Goal: Task Accomplishment & Management: Manage account settings

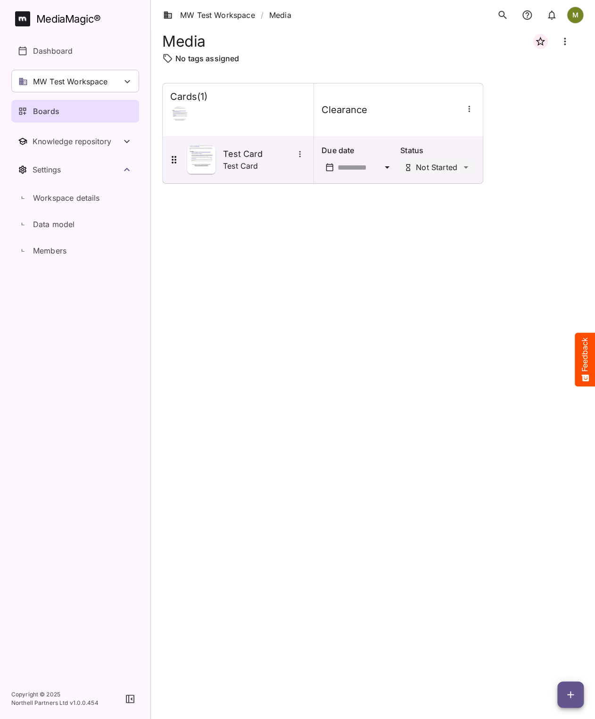
click at [410, 153] on p "Status" at bounding box center [437, 150] width 75 height 11
click at [467, 109] on icon "button" at bounding box center [468, 108] width 9 height 9
click at [422, 136] on div at bounding box center [297, 359] width 595 height 719
click at [195, 127] on div "Cards ( 1 )" at bounding box center [238, 109] width 151 height 53
click at [248, 120] on div at bounding box center [238, 116] width 136 height 19
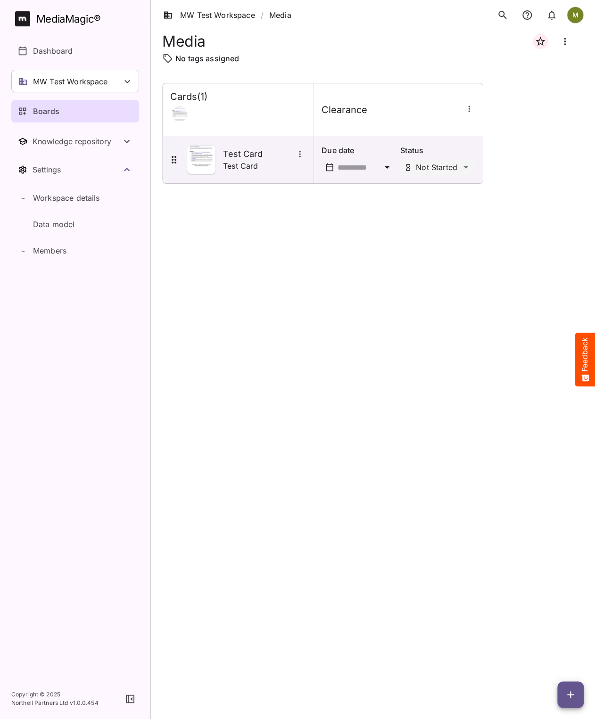
click at [248, 120] on div at bounding box center [238, 116] width 136 height 19
click at [377, 118] on tr "Cards ( 1 ) Clearance" at bounding box center [322, 109] width 321 height 53
click at [298, 153] on icon "More options for Test Card" at bounding box center [299, 153] width 9 height 9
click at [249, 121] on div at bounding box center [297, 359] width 595 height 719
click at [194, 113] on div at bounding box center [238, 116] width 136 height 19
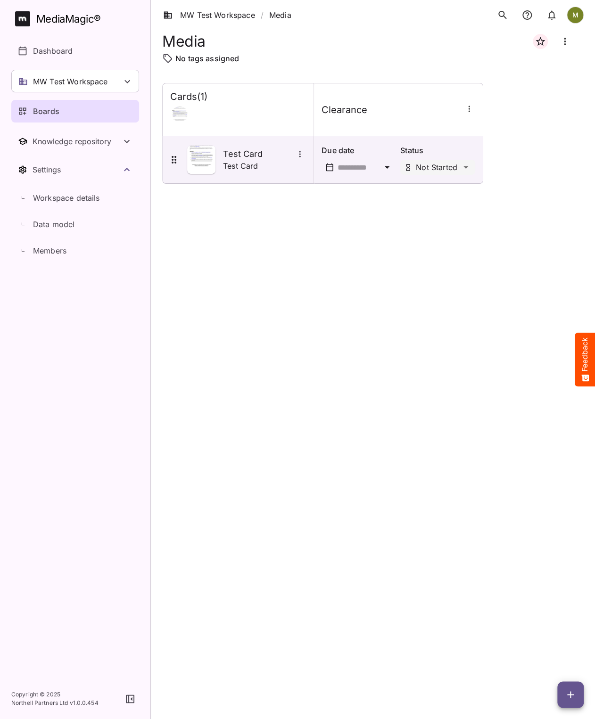
click at [351, 121] on tr "Cards ( 1 ) Clearance" at bounding box center [322, 109] width 321 height 53
click at [228, 110] on div at bounding box center [238, 116] width 136 height 19
click at [222, 300] on div "Cards ( 1 ) Clearance Test Card Test Card Due date Status Not Started" at bounding box center [372, 393] width 421 height 621
click at [251, 125] on div "Cards ( 1 )" at bounding box center [238, 109] width 151 height 53
click at [250, 117] on div at bounding box center [238, 116] width 136 height 19
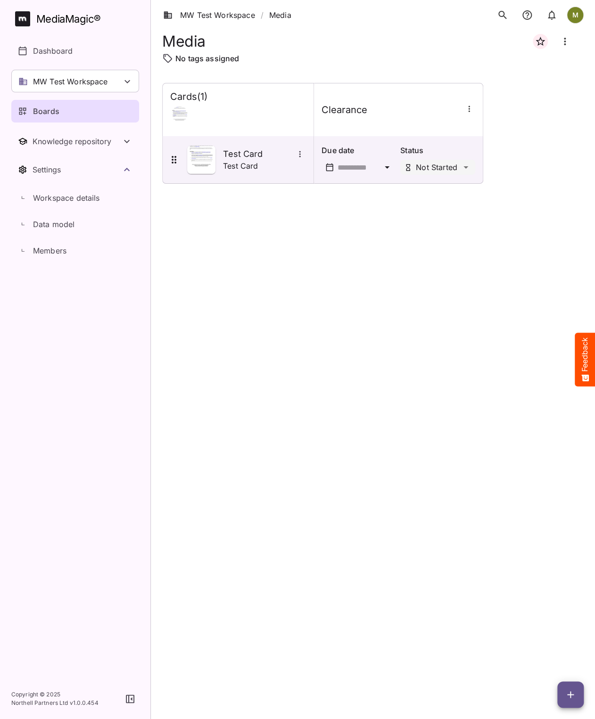
click at [250, 117] on div at bounding box center [238, 116] width 136 height 19
click at [204, 98] on h4 "Cards ( 1 )" at bounding box center [188, 97] width 37 height 12
click at [480, 694] on icon "button" at bounding box center [570, 694] width 11 height 11
click at [351, 372] on div at bounding box center [297, 359] width 595 height 719
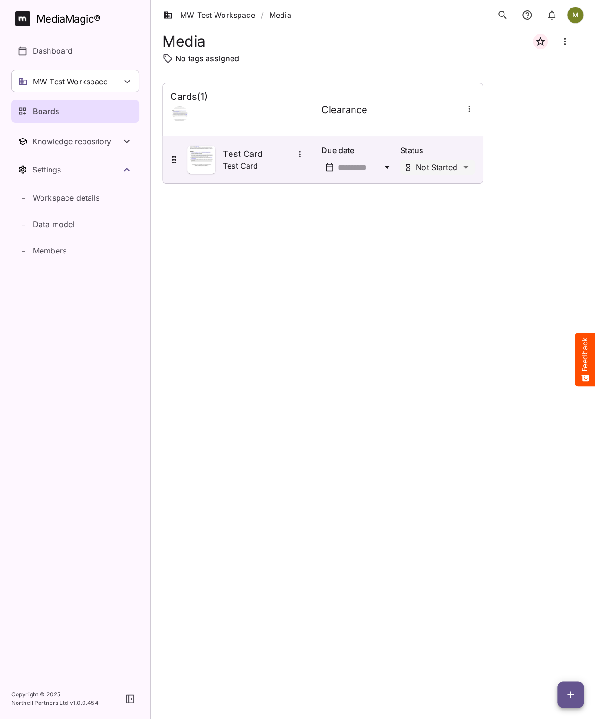
click at [386, 133] on th "Clearance" at bounding box center [398, 109] width 169 height 53
click at [468, 112] on icon "button" at bounding box center [468, 108] width 9 height 9
click at [480, 174] on p "Manage sidekicks" at bounding box center [507, 173] width 66 height 11
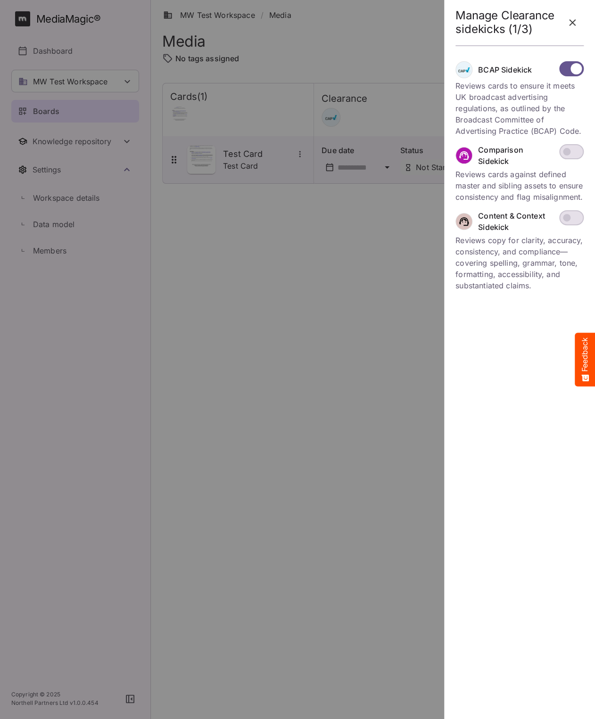
click at [365, 122] on div at bounding box center [297, 359] width 595 height 719
click at [480, 19] on icon "button" at bounding box center [572, 22] width 11 height 11
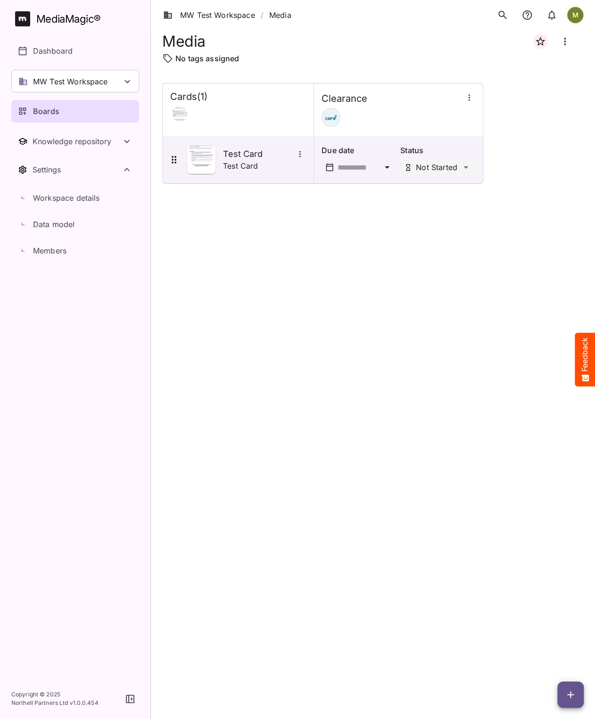
click at [393, 147] on p "Due date" at bounding box center [358, 150] width 75 height 11
click at [438, 167] on div "MW Test Workspace / Media M MediaMagic ® Dashboard MW Test Workspace Jo Clearca…" at bounding box center [297, 357] width 595 height 715
click at [432, 180] on p "Not Started" at bounding box center [447, 182] width 41 height 11
click at [432, 180] on div "Due date Status Not Started" at bounding box center [396, 157] width 173 height 49
click at [436, 168] on div "Not Started Under Review Completed Revise MW Test Workspace / Media M MediaMagi…" at bounding box center [297, 357] width 595 height 715
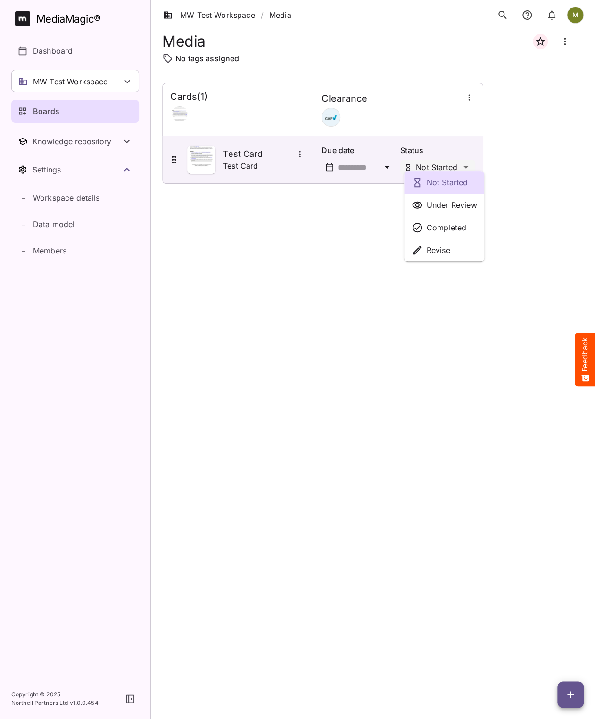
click at [435, 188] on div "Not Started" at bounding box center [444, 182] width 81 height 23
click at [441, 170] on div "Not Started Under Review Completed Revise MW Test Workspace / Media M MediaMagi…" at bounding box center [297, 357] width 595 height 715
click at [296, 154] on icon "More options for Test Card" at bounding box center [299, 153] width 9 height 9
click at [296, 154] on div at bounding box center [297, 359] width 595 height 719
drag, startPoint x: 297, startPoint y: 155, endPoint x: 349, endPoint y: 148, distance: 52.4
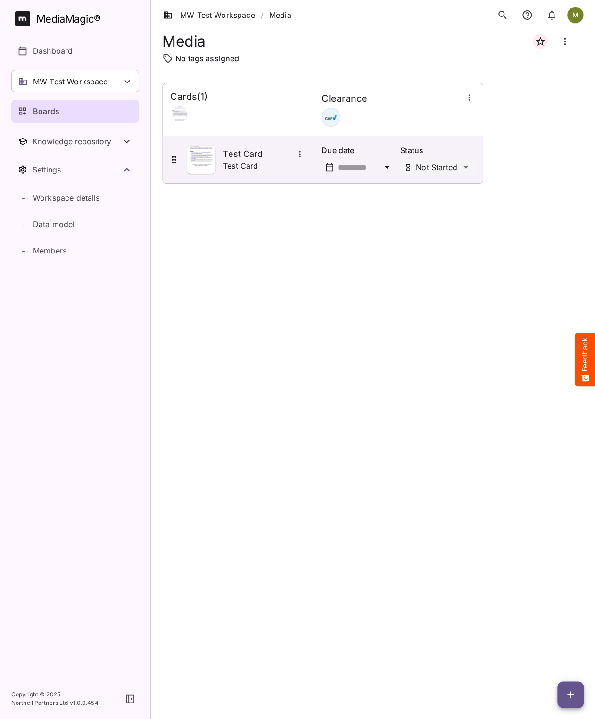
click at [349, 148] on tr "Test Card Test Card Due date Status Not Started" at bounding box center [322, 160] width 321 height 48
click at [385, 168] on icon at bounding box center [386, 167] width 11 height 11
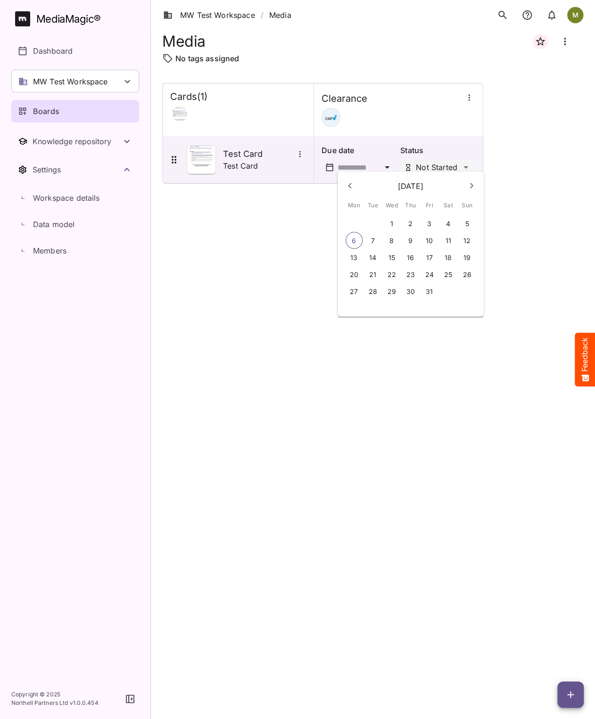
click at [354, 238] on p "6" at bounding box center [354, 240] width 4 height 9
type input "**********"
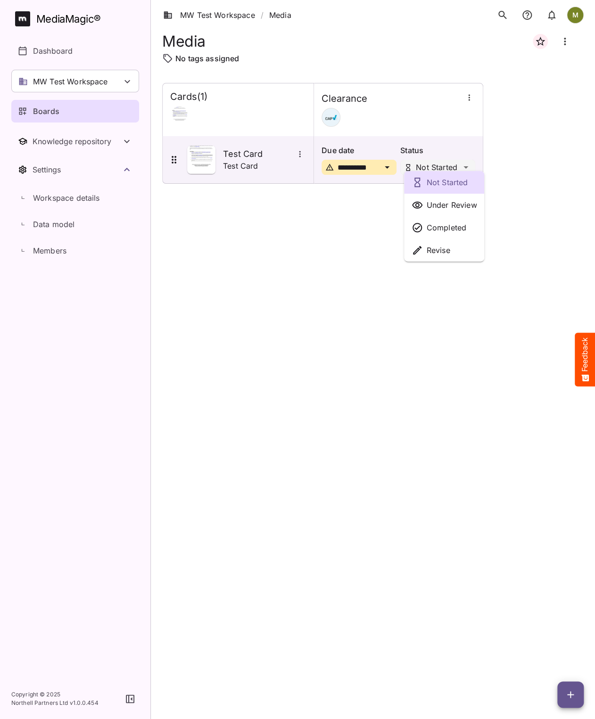
click at [453, 168] on div "Not Started Under Review Completed Revise MW Test Workspace / Media M MediaMagi…" at bounding box center [297, 357] width 595 height 715
click at [432, 254] on p "Revise" at bounding box center [439, 250] width 24 height 11
click at [467, 168] on div "MW Test Workspace / Media M MediaMagic ® Dashboard MW Test Workspace Jo Clearca…" at bounding box center [297, 357] width 595 height 715
click at [457, 182] on p "Not Started" at bounding box center [447, 182] width 41 height 11
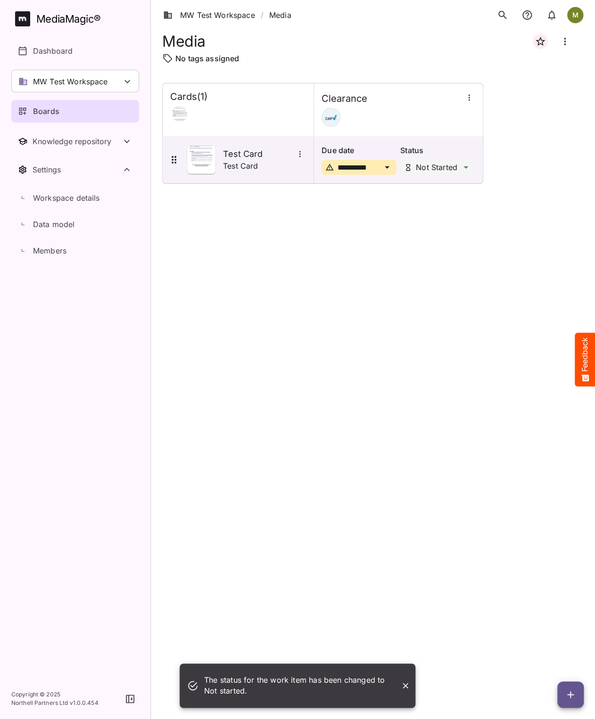
click at [466, 167] on div "The status for the work item has been changed to Not started. MW Test Workspace…" at bounding box center [297, 357] width 595 height 715
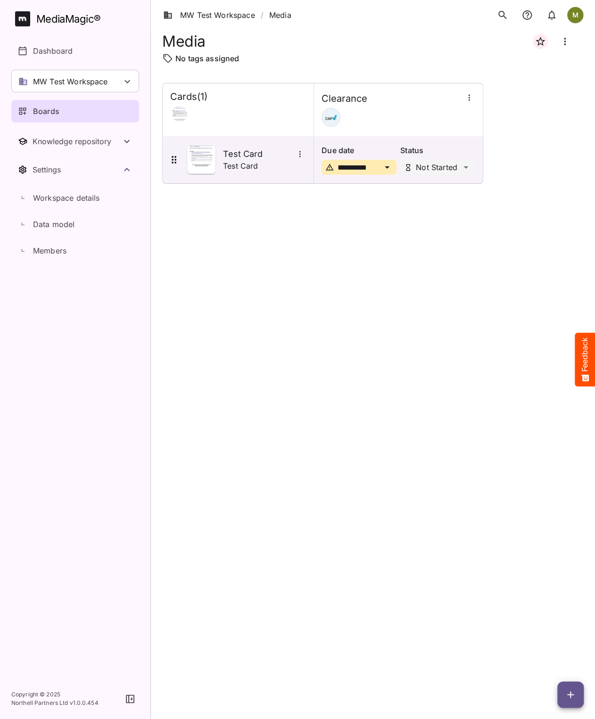
click at [469, 101] on icon "button" at bounding box center [468, 97] width 9 height 9
click at [476, 140] on p "Manage members" at bounding box center [507, 141] width 66 height 11
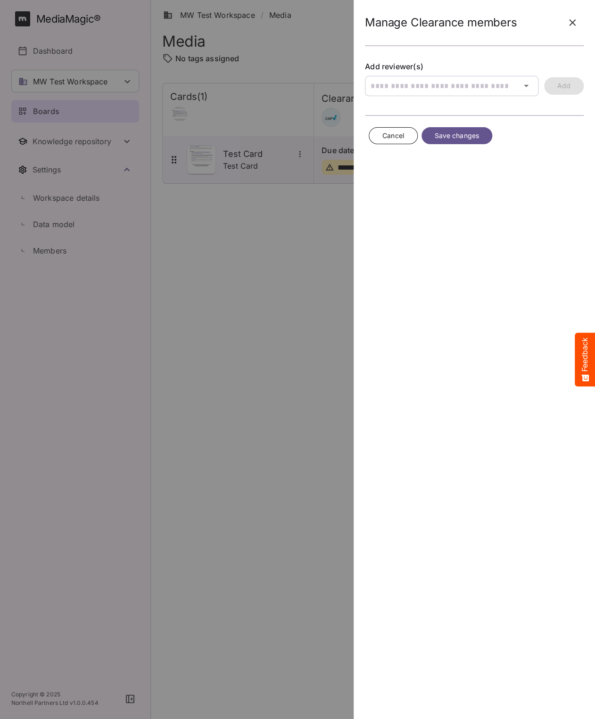
click at [480, 23] on icon "button" at bounding box center [572, 22] width 11 height 11
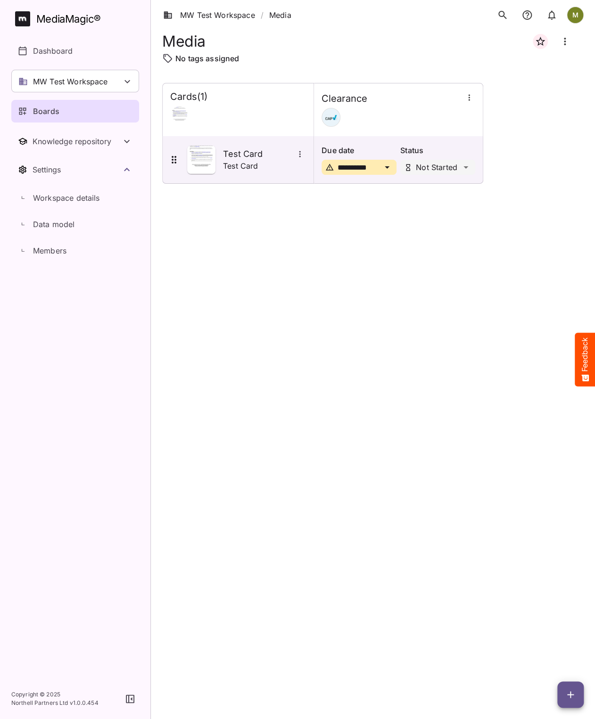
click at [468, 100] on icon "button" at bounding box center [468, 97] width 1 height 6
click at [444, 340] on div at bounding box center [297, 359] width 595 height 719
click at [480, 40] on icon "Board more options" at bounding box center [564, 41] width 11 height 11
click at [480, 70] on p "Edit board" at bounding box center [518, 69] width 47 height 11
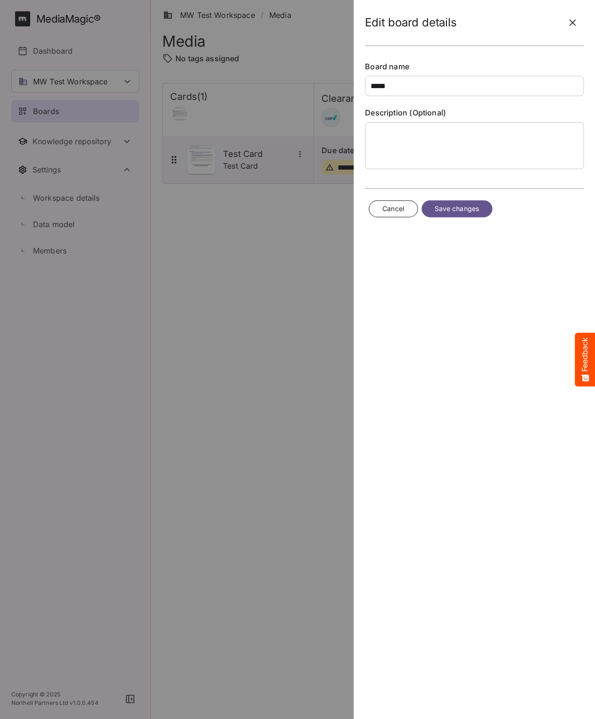
click at [480, 21] on icon "button" at bounding box center [572, 22] width 11 height 11
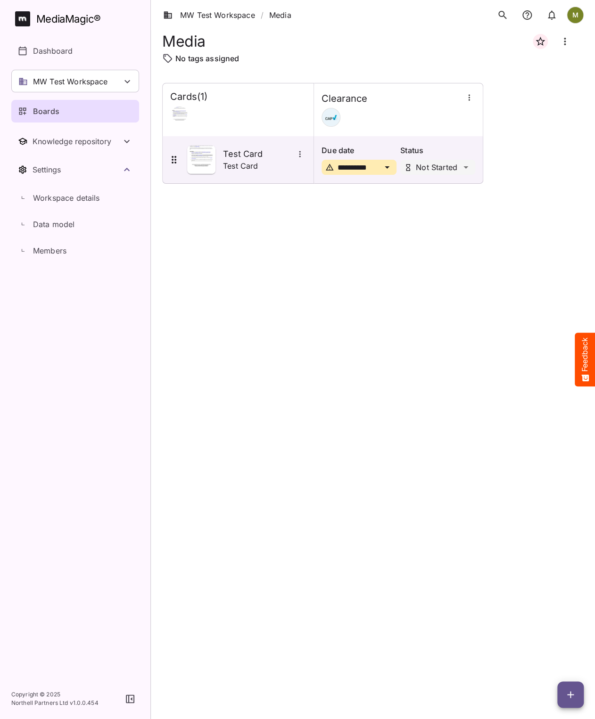
click at [252, 129] on div "Cards ( 1 )" at bounding box center [238, 109] width 151 height 53
click at [300, 151] on icon "More options for Test Card" at bounding box center [299, 154] width 1 height 6
click at [189, 302] on div at bounding box center [297, 359] width 595 height 719
click at [174, 163] on icon at bounding box center [174, 160] width 5 height 8
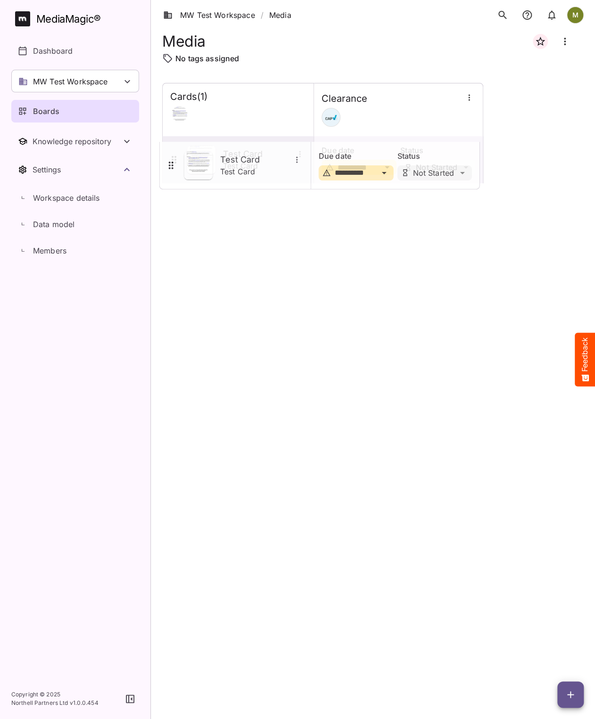
drag, startPoint x: 173, startPoint y: 159, endPoint x: 170, endPoint y: 164, distance: 5.8
click at [170, 164] on icon at bounding box center [173, 159] width 11 height 11
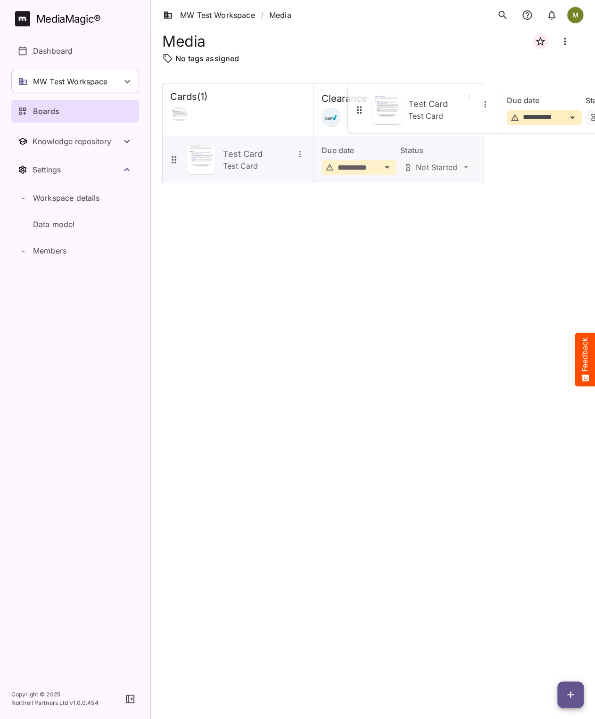
drag, startPoint x: 174, startPoint y: 161, endPoint x: 360, endPoint y: 111, distance: 191.8
click at [360, 111] on table "**********" at bounding box center [322, 133] width 321 height 100
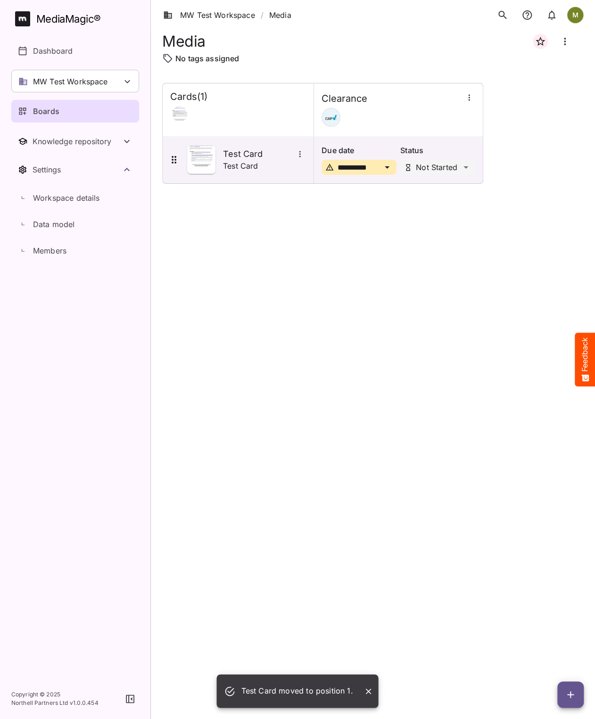
click at [367, 117] on div at bounding box center [398, 117] width 154 height 19
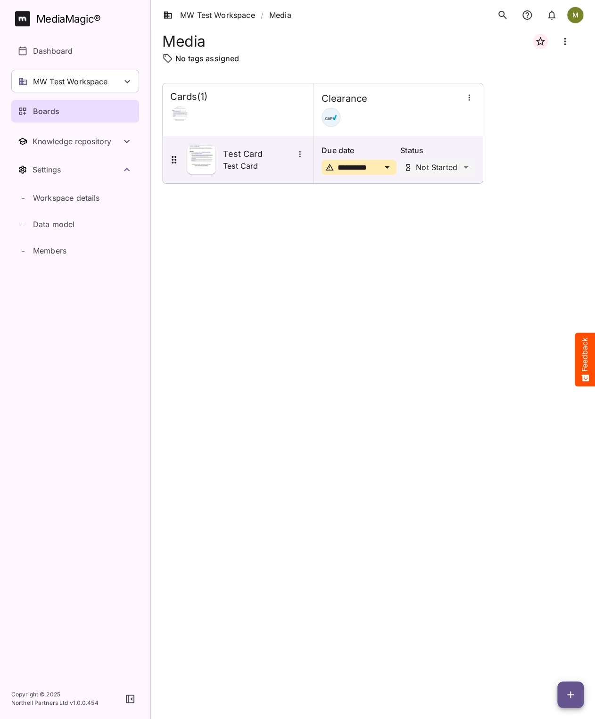
click at [468, 100] on icon "button" at bounding box center [468, 97] width 9 height 9
click at [359, 372] on div at bounding box center [297, 359] width 595 height 719
click at [480, 41] on icon "Board more options" at bounding box center [565, 42] width 2 height 8
click at [424, 470] on div at bounding box center [297, 359] width 595 height 719
click at [480, 696] on icon "button" at bounding box center [570, 694] width 11 height 11
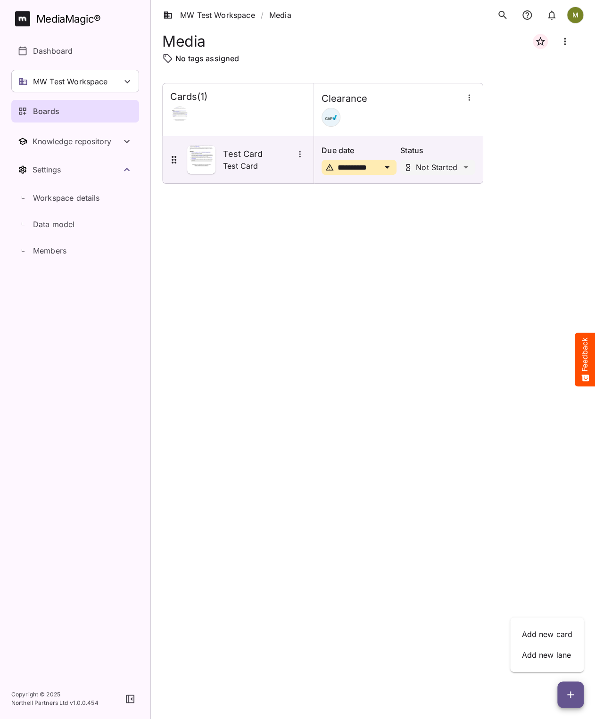
drag, startPoint x: 344, startPoint y: 502, endPoint x: 353, endPoint y: 490, distance: 14.8
click at [343, 502] on div at bounding box center [297, 359] width 595 height 719
click at [383, 102] on div "Clearance" at bounding box center [398, 99] width 154 height 12
click at [360, 146] on p "Due date" at bounding box center [358, 150] width 75 height 11
click at [128, 79] on icon at bounding box center [127, 81] width 11 height 11
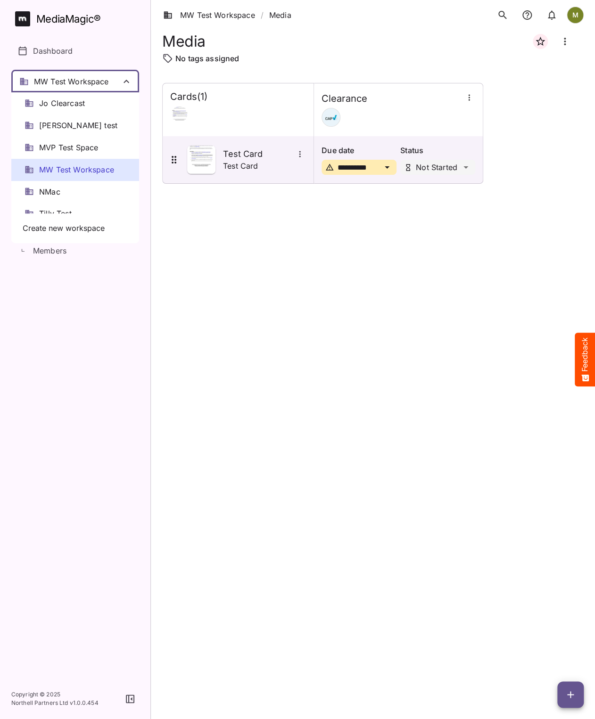
click at [82, 172] on span "MW Test Workspace" at bounding box center [76, 169] width 75 height 11
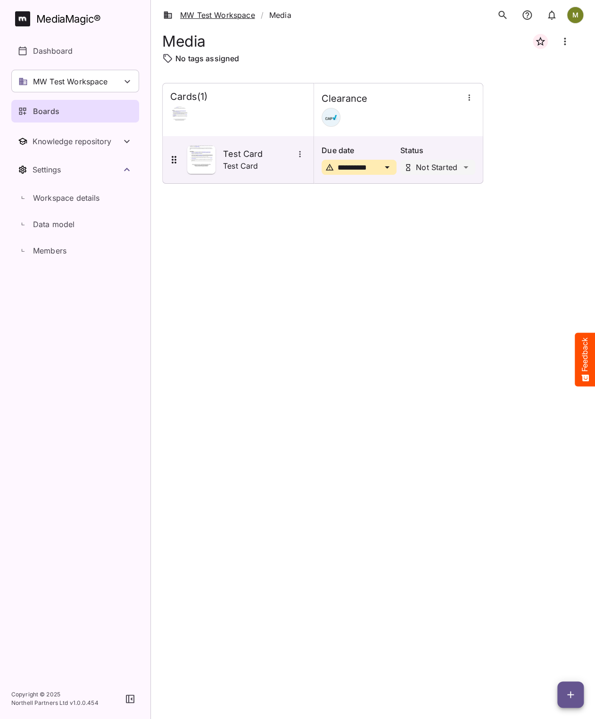
click at [237, 15] on link "MW Test Workspace" at bounding box center [209, 14] width 92 height 11
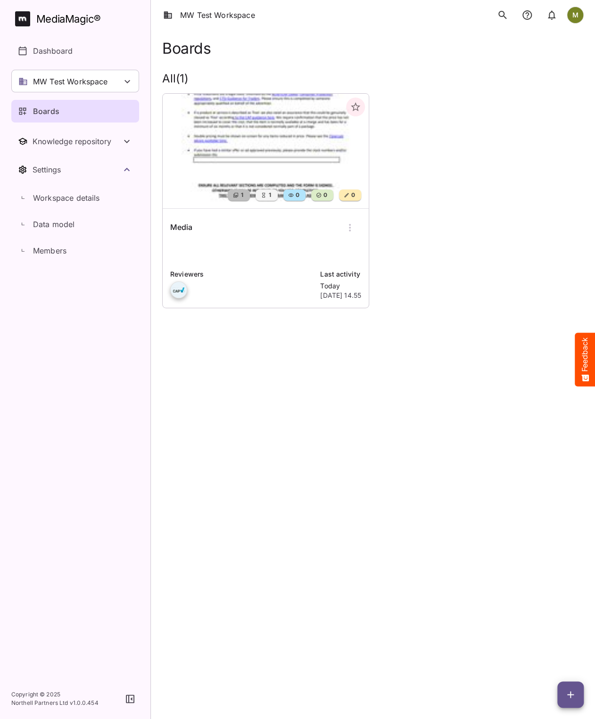
click at [219, 126] on img at bounding box center [266, 151] width 206 height 115
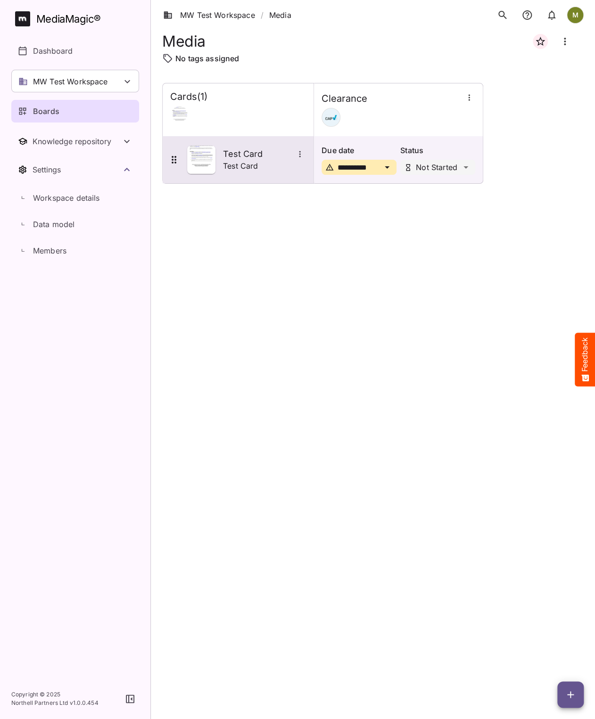
click at [217, 151] on div "Test Card Test Card" at bounding box center [237, 160] width 138 height 28
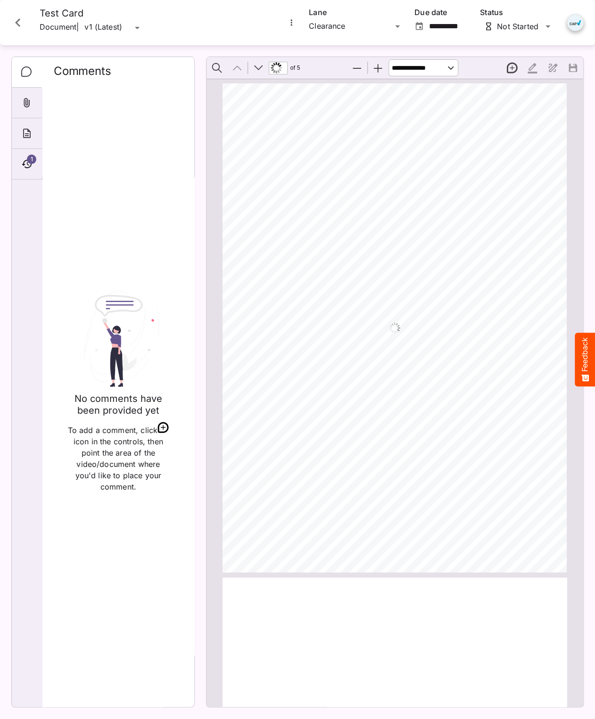
scroll to position [5, 0]
click at [26, 162] on icon "Timeline" at bounding box center [27, 164] width 10 height 8
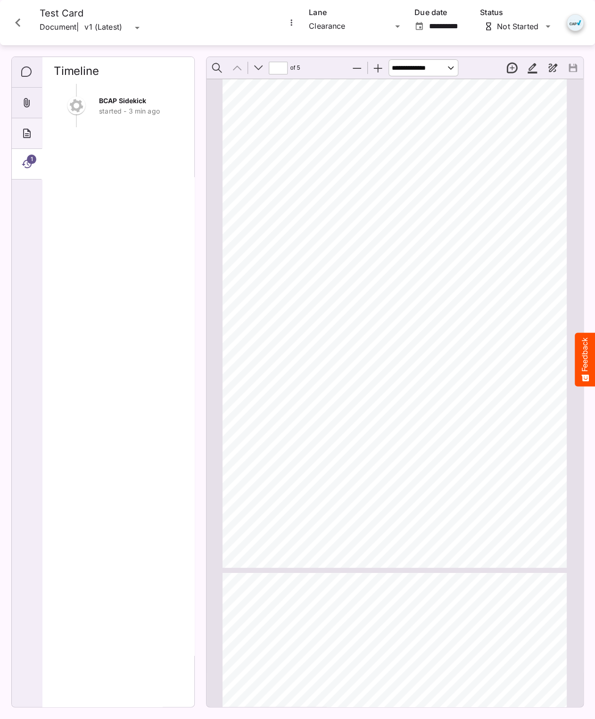
click at [23, 132] on icon "About" at bounding box center [26, 133] width 11 height 11
click at [20, 163] on div "1" at bounding box center [27, 164] width 30 height 31
click at [30, 69] on icon "Comments" at bounding box center [26, 71] width 11 height 11
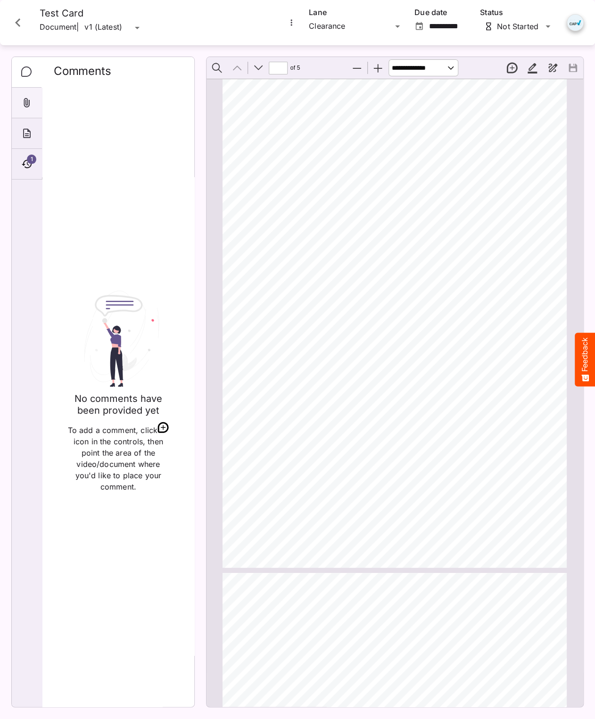
click at [25, 104] on icon "Attachments" at bounding box center [26, 102] width 11 height 11
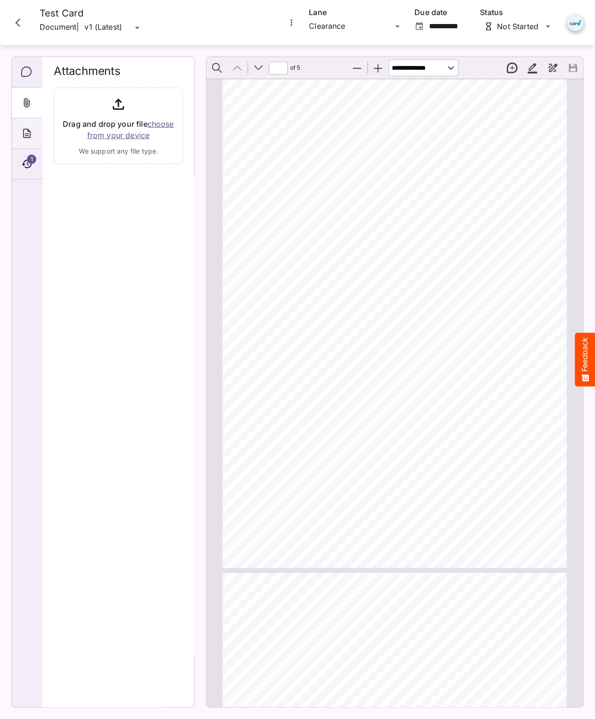
click at [25, 132] on icon "About" at bounding box center [26, 133] width 11 height 11
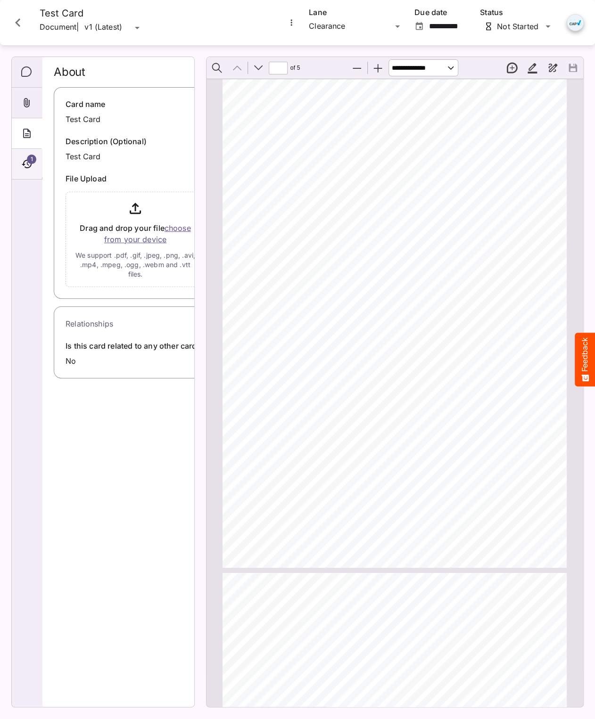
click at [20, 166] on div "1" at bounding box center [27, 164] width 30 height 31
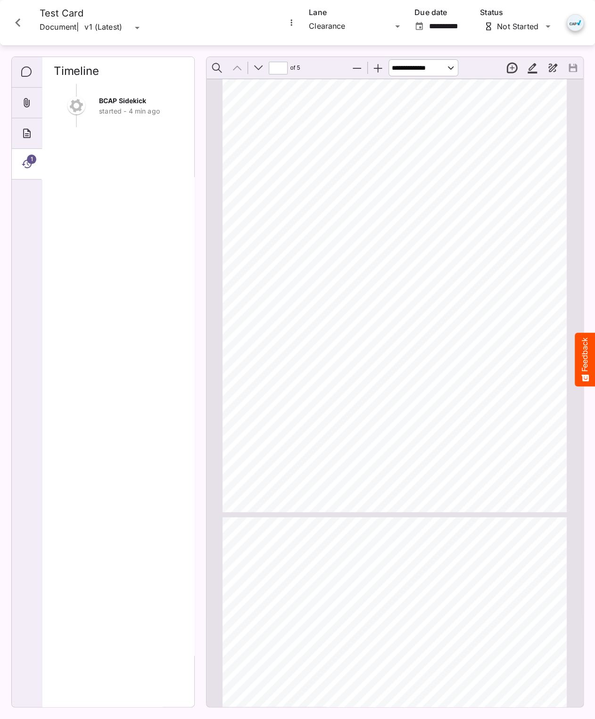
scroll to position [0, 0]
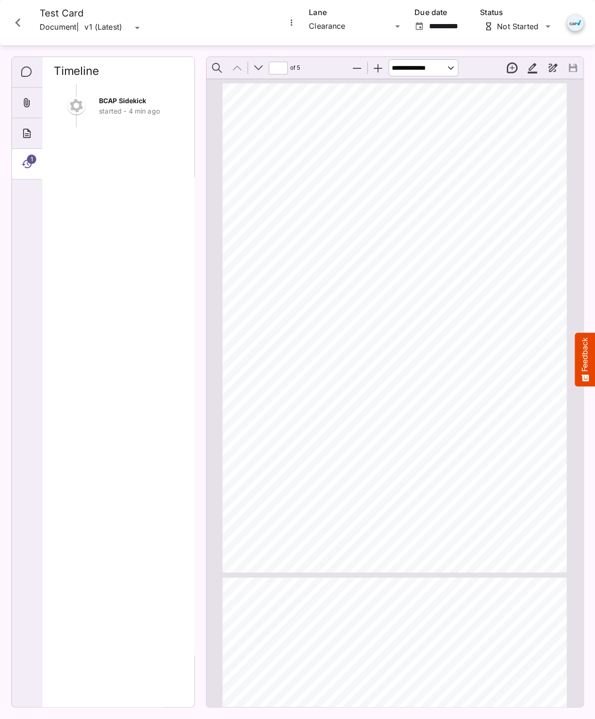
click at [480, 355] on button "Feedback" at bounding box center [585, 360] width 20 height 54
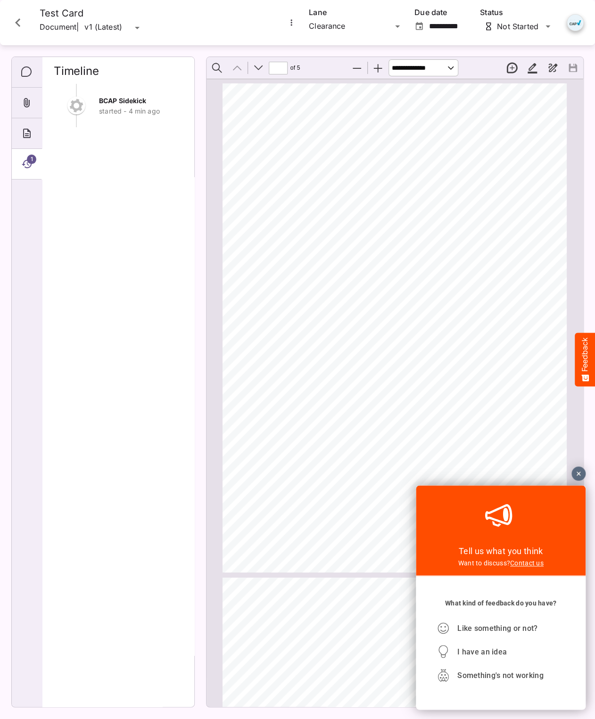
click at [480, 473] on div at bounding box center [578, 474] width 14 height 14
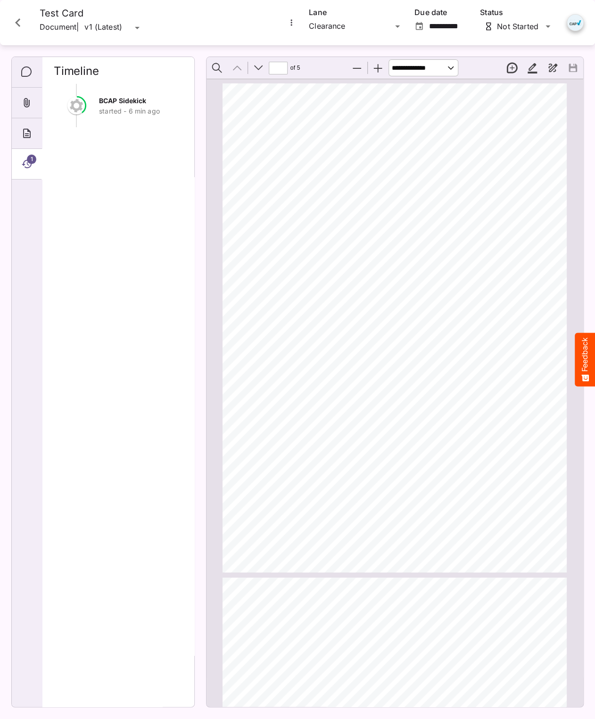
click at [119, 102] on span "BCAP Sidekick" at bounding box center [122, 101] width 47 height 8
click at [480, 26] on div "MW Test Workspace / Media M MediaMagic ® Dashboard MW Test Workspace Jo Clearca…" at bounding box center [297, 357] width 595 height 715
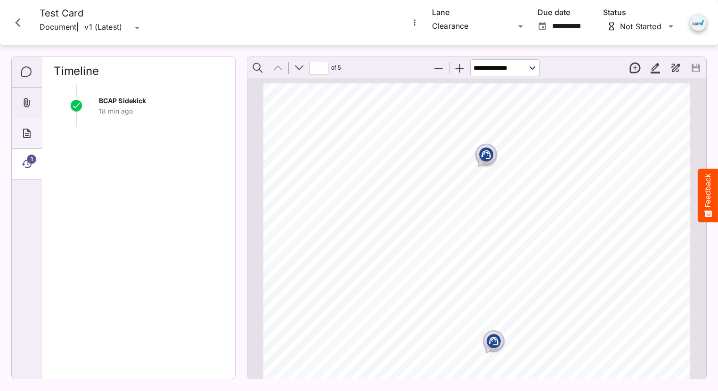
click at [28, 134] on icon "About" at bounding box center [27, 133] width 8 height 9
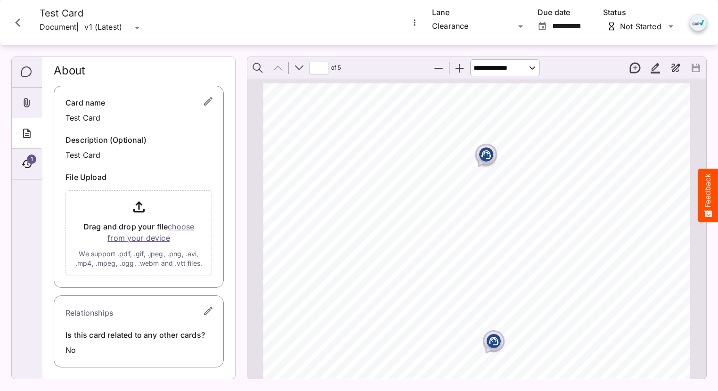
scroll to position [9, 0]
click at [28, 102] on icon "Attachments" at bounding box center [27, 102] width 6 height 9
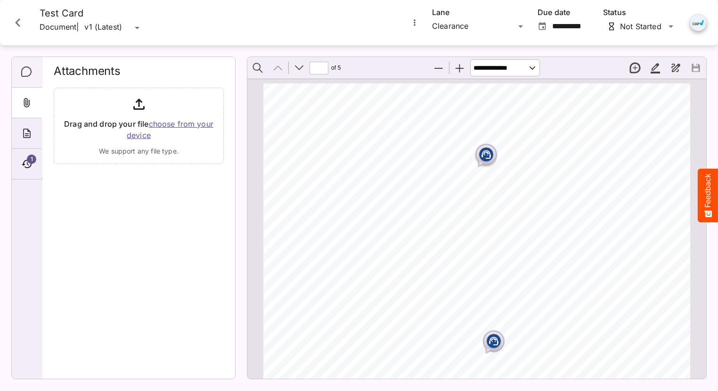
click at [26, 72] on icon "Comments" at bounding box center [26, 71] width 11 height 11
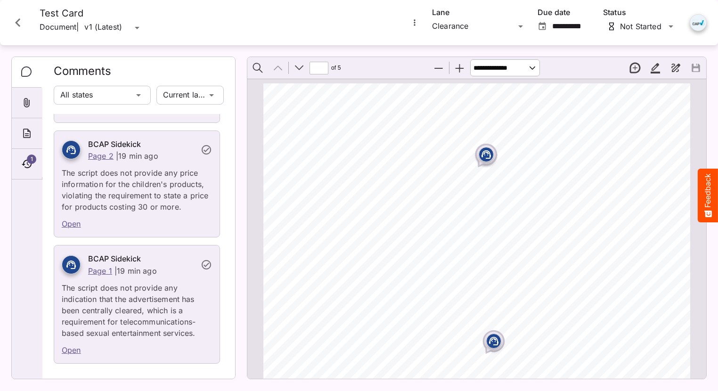
scroll to position [2702, 0]
click at [141, 323] on p "The script does not provide any indication that the advertisement has been cent…" at bounding box center [137, 308] width 150 height 62
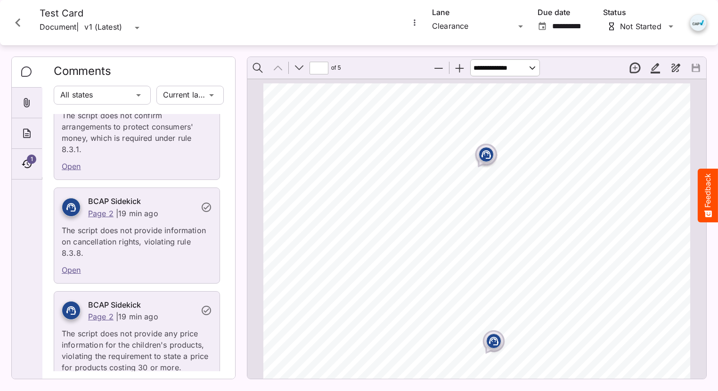
scroll to position [2513, 0]
click at [68, 274] on link "Open" at bounding box center [71, 268] width 19 height 9
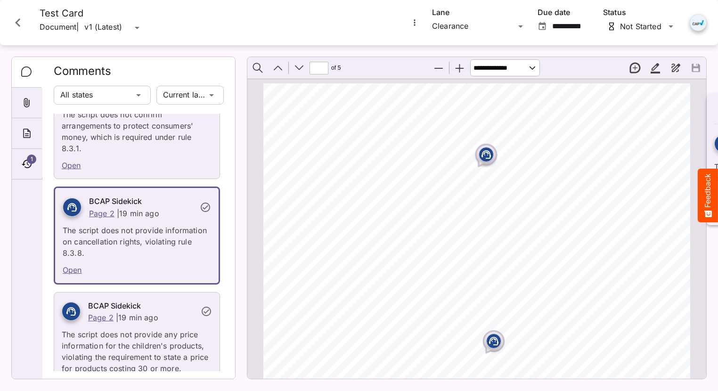
scroll to position [616, 0]
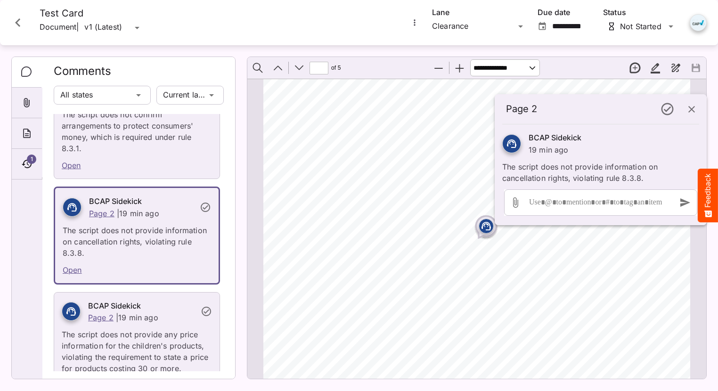
click at [480, 112] on icon "button" at bounding box center [691, 109] width 11 height 11
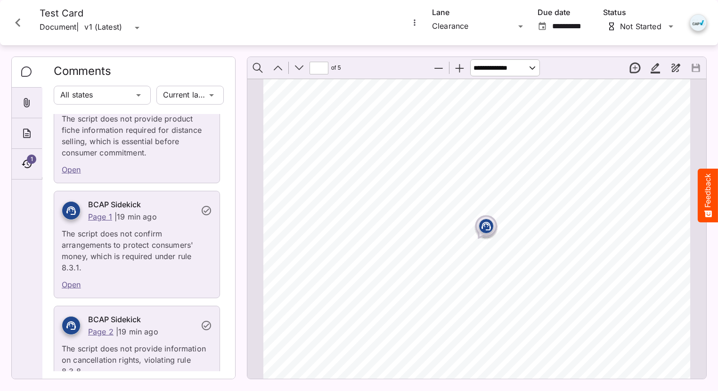
scroll to position [2277, 0]
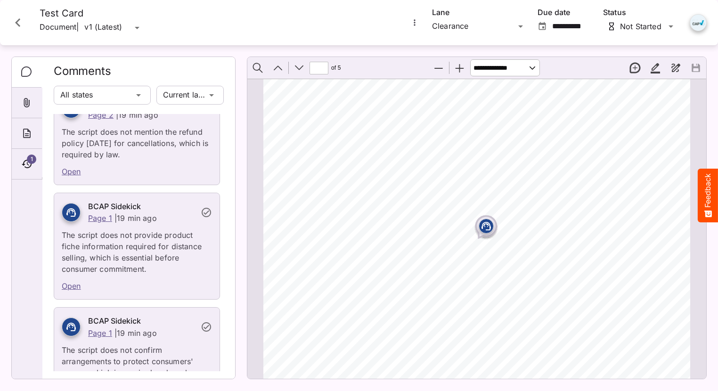
click at [71, 176] on link "Open" at bounding box center [71, 171] width 19 height 9
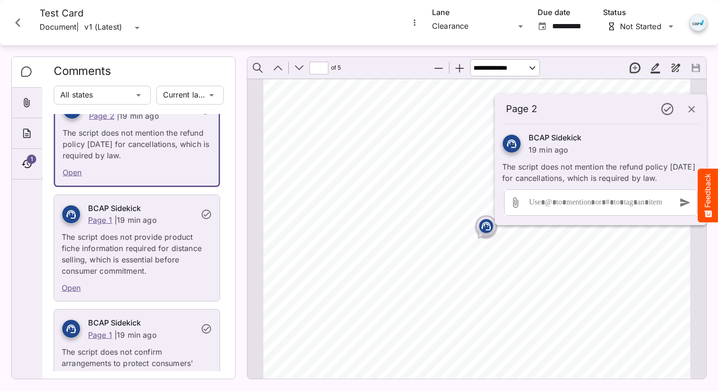
click at [480, 109] on icon "button" at bounding box center [691, 109] width 11 height 11
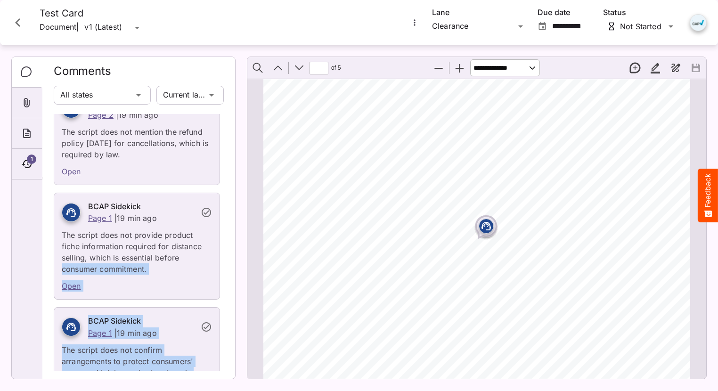
drag, startPoint x: 231, startPoint y: 284, endPoint x: 245, endPoint y: 246, distance: 41.0
click at [245, 246] on div "1 Comments All states Current lane BCAP Sidekick Page 4 | 19 min ago The claim …" at bounding box center [354, 217] width 730 height 345
drag, startPoint x: 245, startPoint y: 246, endPoint x: 179, endPoint y: 240, distance: 66.2
click at [179, 213] on h6 "BCAP Sidekick" at bounding box center [141, 207] width 107 height 12
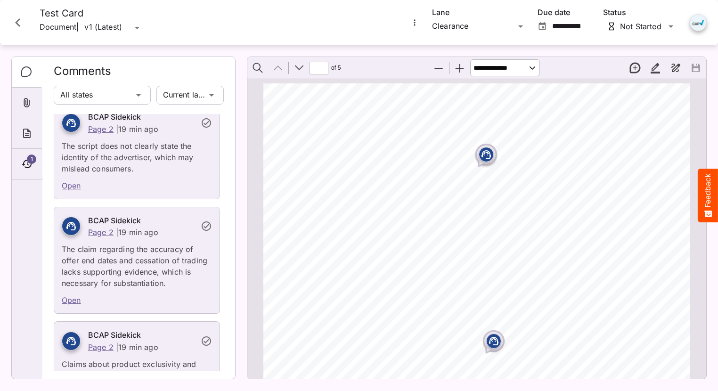
scroll to position [675, 0]
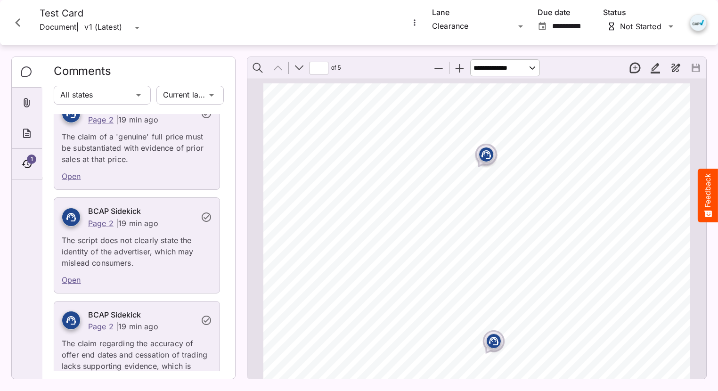
click at [354, 226] on div "Retail Substantiation Form (MVP) 30 /09/25 This form is designed for retail ads…" at bounding box center [480, 390] width 435 height 615
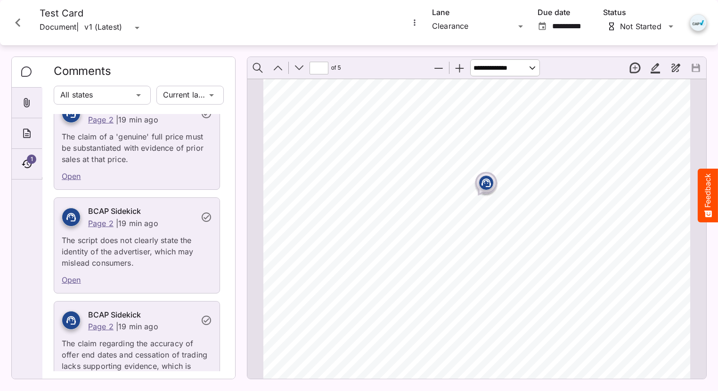
scroll to position [660, 0]
click at [78, 285] on link "Open" at bounding box center [71, 279] width 19 height 9
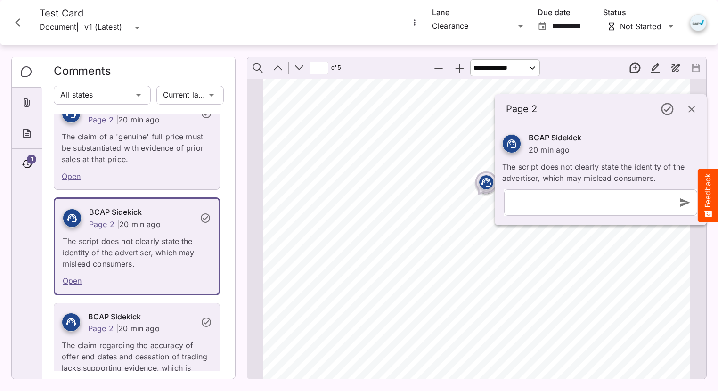
scroll to position [616, 0]
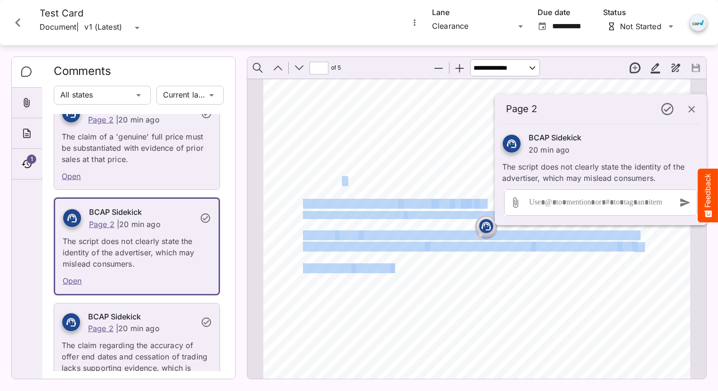
click at [424, 287] on div "ADVERTISER Advertiser Name : Grain & Grit I confirm all prices are VAT - inclus…" at bounding box center [480, 386] width 435 height 615
drag, startPoint x: 424, startPoint y: 287, endPoint x: 461, endPoint y: 295, distance: 38.0
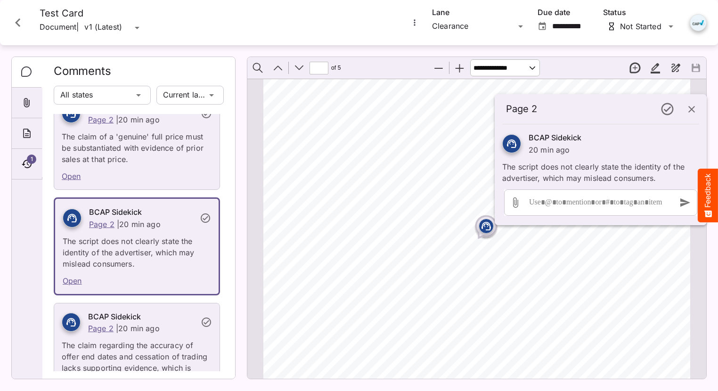
click at [286, 231] on div "ADVERTISER Advertiser Name : Grain & Grit I confirm all prices are VAT - inclus…" at bounding box center [480, 386] width 435 height 615
click at [480, 227] on rect "Page ⁨2⁩" at bounding box center [486, 226] width 11 height 11
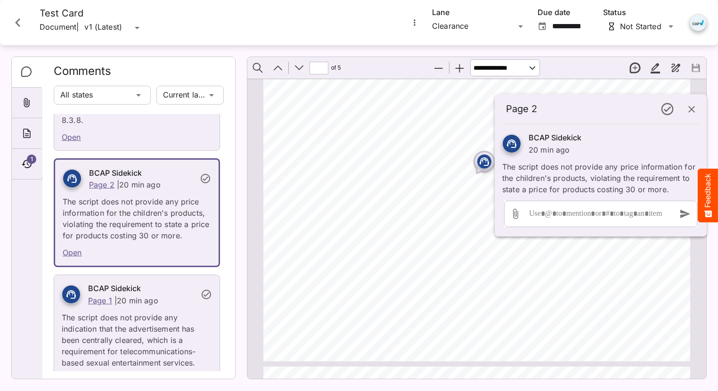
scroll to position [946, 0]
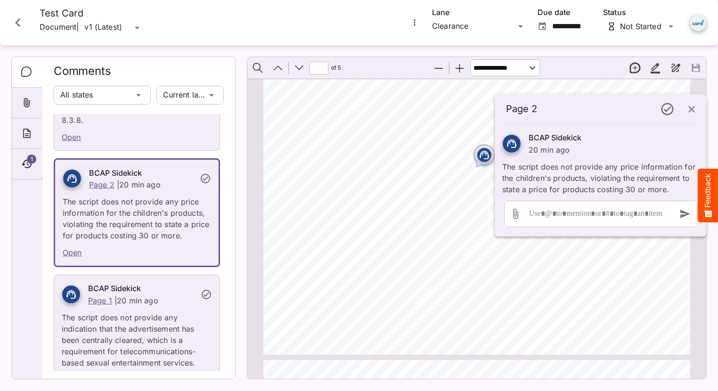
click at [480, 151] on icon "Page ⁨2⁩" at bounding box center [484, 155] width 9 height 8
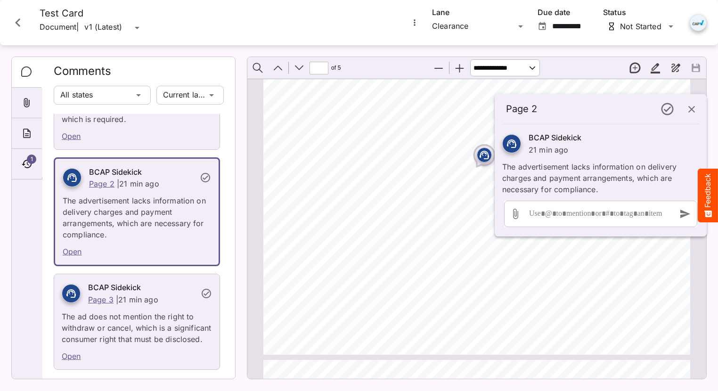
scroll to position [1336, 0]
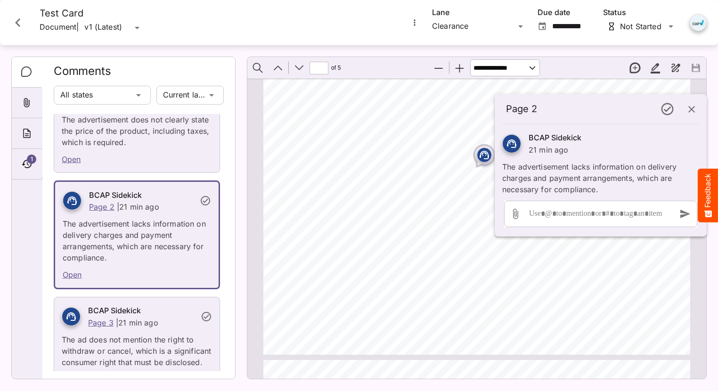
click at [480, 108] on icon "button" at bounding box center [692, 109] width 7 height 7
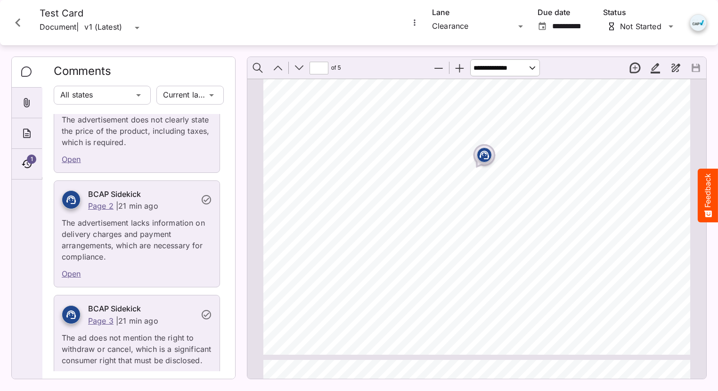
type input "*"
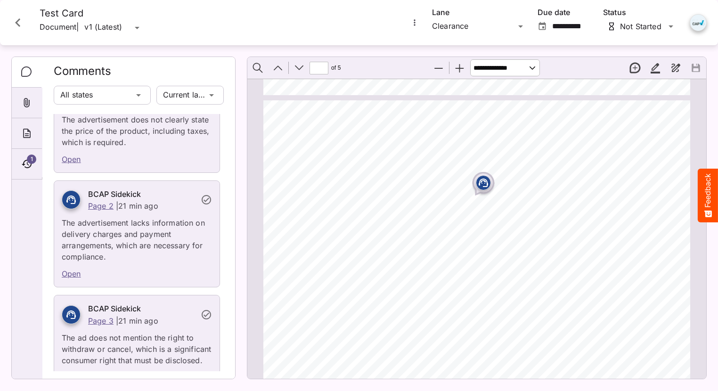
scroll to position [1229, 0]
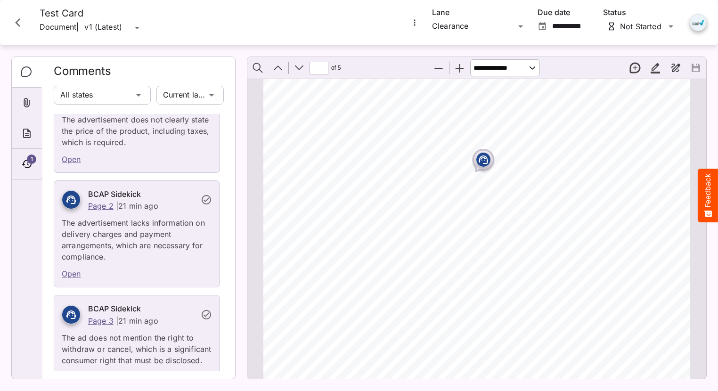
click at [480, 156] on icon "Page ⁨3⁩" at bounding box center [483, 160] width 9 height 8
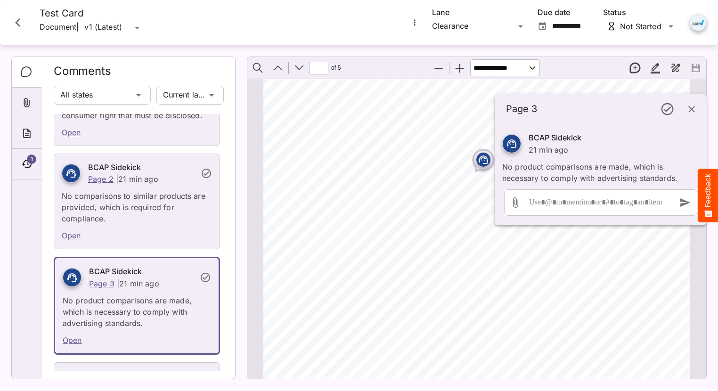
scroll to position [1663, 0]
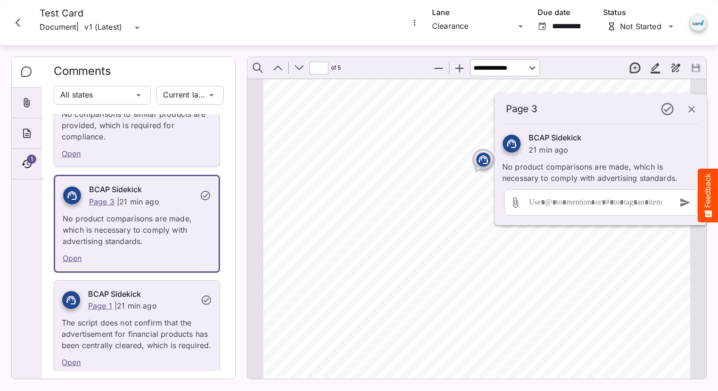
click at [480, 107] on icon "button" at bounding box center [692, 109] width 7 height 7
